Goal: Task Accomplishment & Management: Use online tool/utility

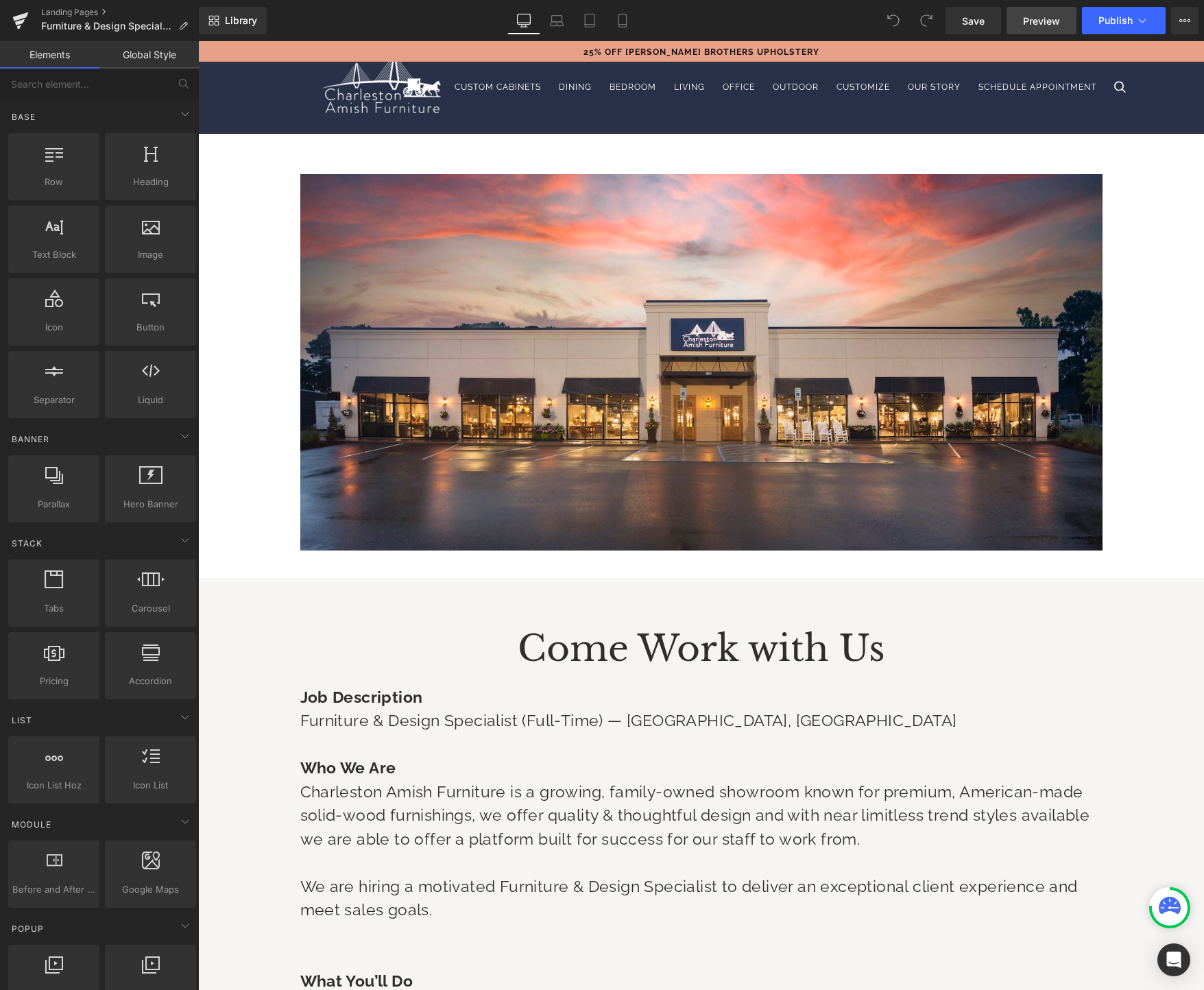
click at [1050, 24] on span "Preview" at bounding box center [1041, 21] width 37 height 14
click at [1146, 15] on icon at bounding box center [1141, 20] width 13 height 13
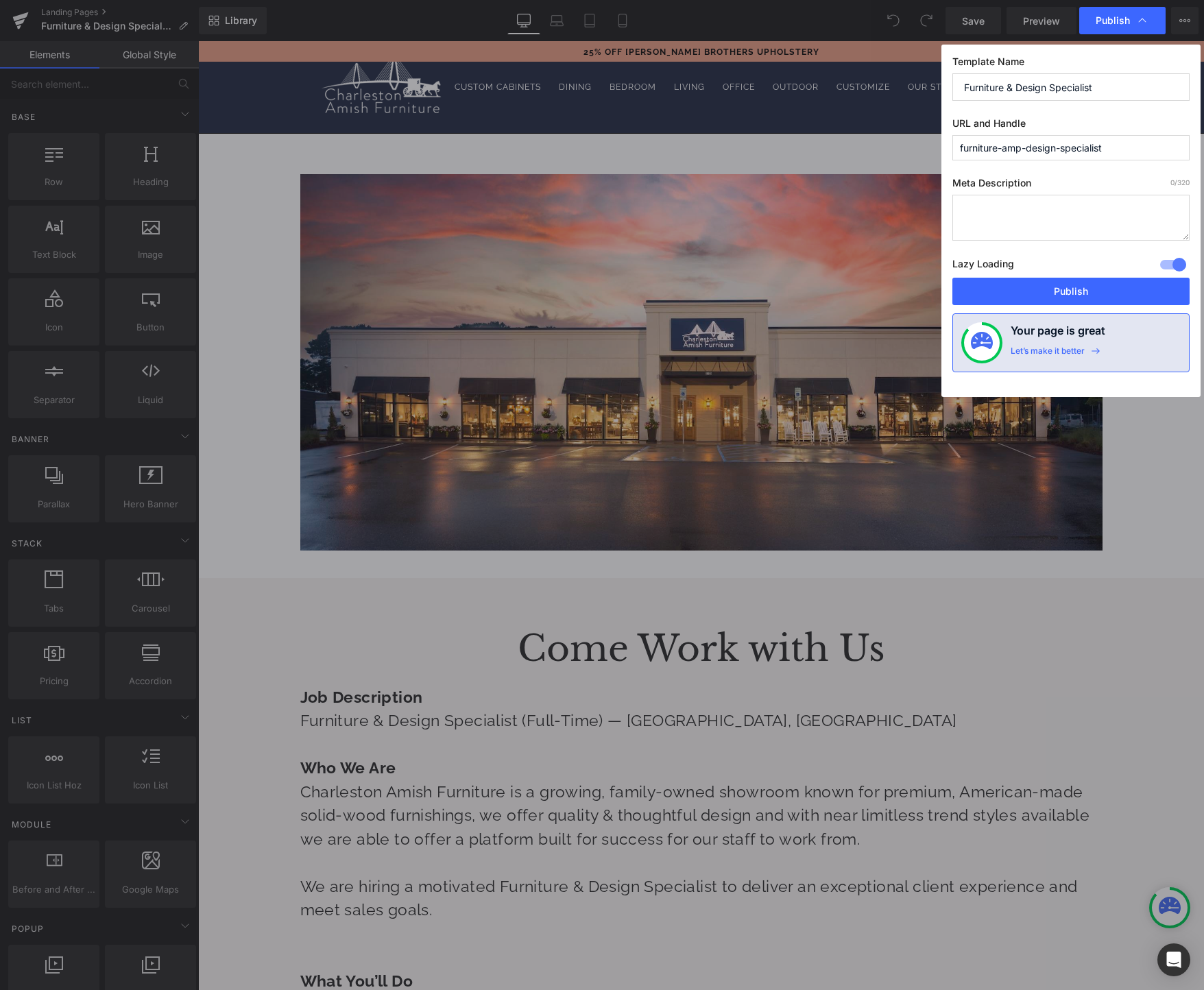
click at [1126, 146] on input "furniture-amp-design-specialist" at bounding box center [1071, 148] width 237 height 25
click at [1126, 144] on input "furniture-amp-design-specialist" at bounding box center [1071, 148] width 237 height 25
click at [1094, 287] on button "Publish" at bounding box center [1071, 291] width 237 height 28
